Goal: Find specific page/section: Find specific page/section

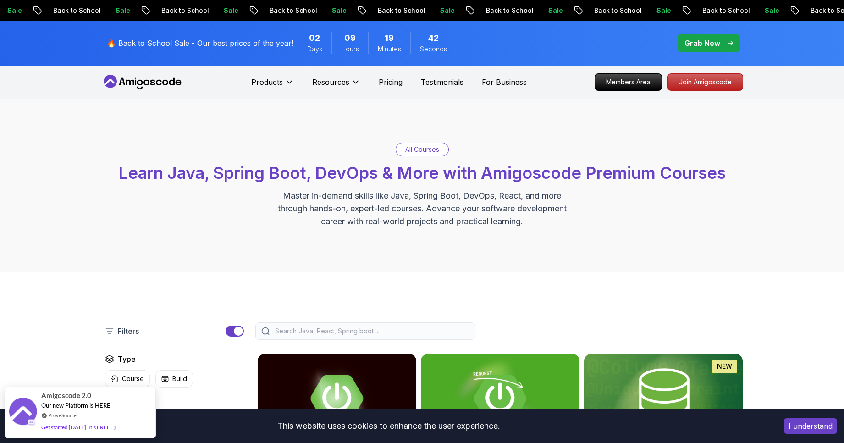
click at [431, 149] on p "All Courses" at bounding box center [422, 149] width 34 height 9
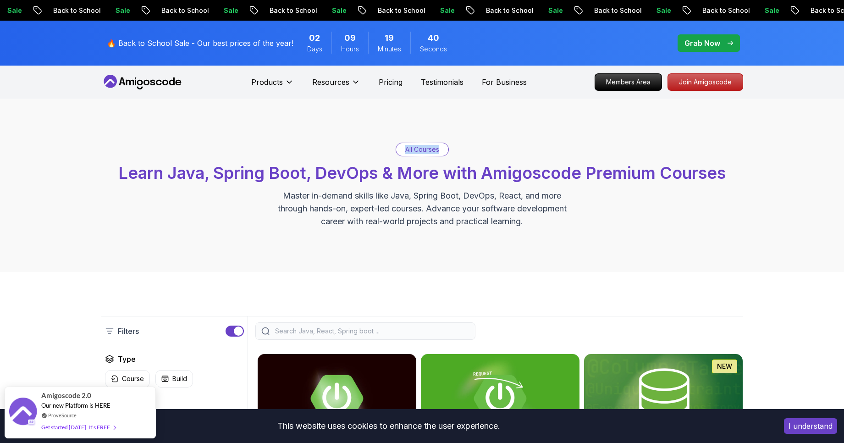
click at [431, 149] on p "All Courses" at bounding box center [422, 149] width 34 height 9
click at [428, 152] on p "All Courses" at bounding box center [422, 149] width 34 height 9
